Goal: Information Seeking & Learning: Learn about a topic

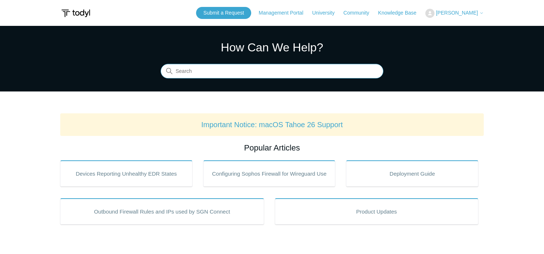
click at [189, 69] on input "Search" at bounding box center [272, 71] width 223 height 15
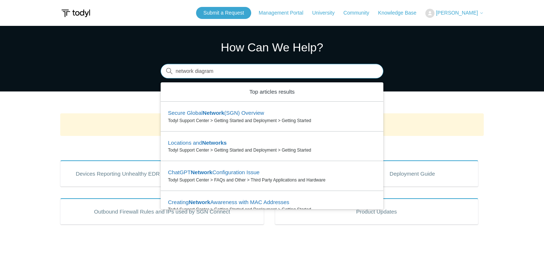
type input "network diagram"
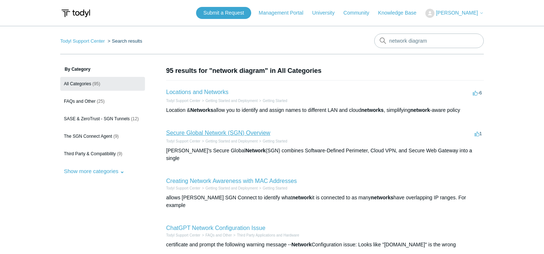
click at [215, 133] on link "Secure Global Network (SGN) Overview" at bounding box center [218, 133] width 104 height 6
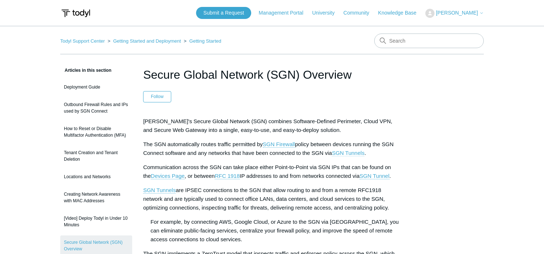
click at [347, 154] on span "SGN Tunnels" at bounding box center [348, 153] width 32 height 6
